Goal: Information Seeking & Learning: Understand process/instructions

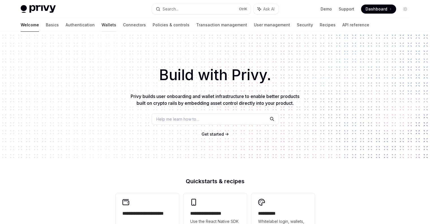
click at [102, 25] on link "Wallets" at bounding box center [109, 25] width 15 height 14
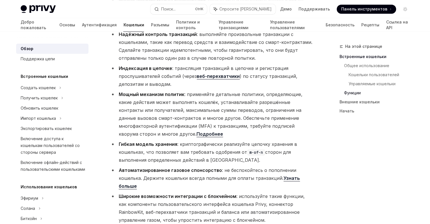
scroll to position [991, 0]
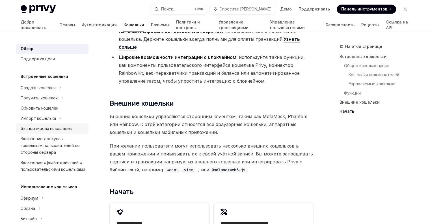
click at [31, 128] on font "Экспортировать кошелек" at bounding box center [46, 128] width 51 height 5
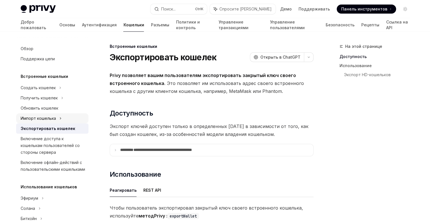
click at [43, 119] on font "Импорт кошелька" at bounding box center [38, 118] width 35 height 5
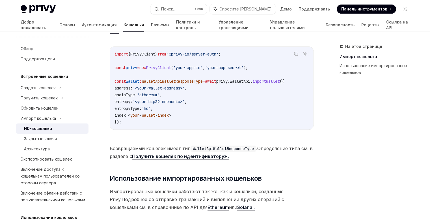
scroll to position [188, 0]
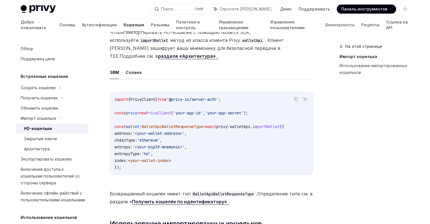
click at [138, 70] on font "Солана" at bounding box center [134, 72] width 16 height 5
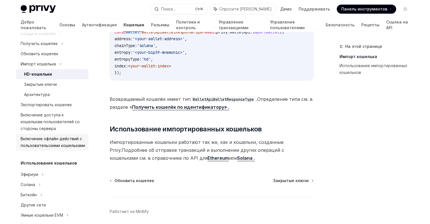
scroll to position [47, 0]
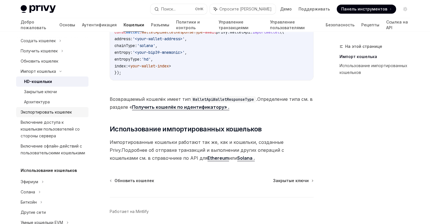
click at [43, 112] on font "Экспортировать кошелек" at bounding box center [46, 112] width 51 height 5
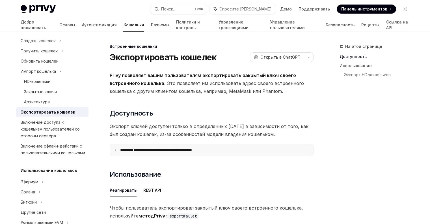
click at [196, 153] on summary "**********" at bounding box center [211, 150] width 203 height 12
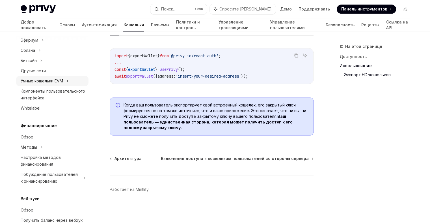
scroll to position [142, 0]
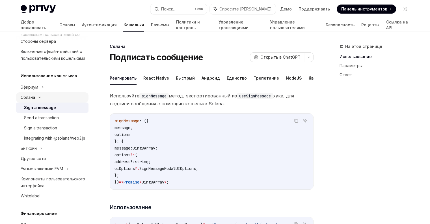
type textarea "*"
click at [361, 8] on font "Панель инструментов" at bounding box center [365, 9] width 46 height 5
click at [207, 10] on button "Поиск... Ctrl K" at bounding box center [179, 9] width 57 height 10
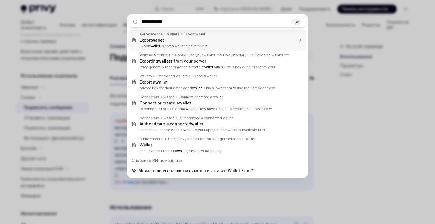
type input "**********"
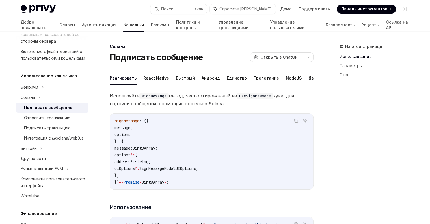
type textarea "*"
